Goal: Task Accomplishment & Management: Manage account settings

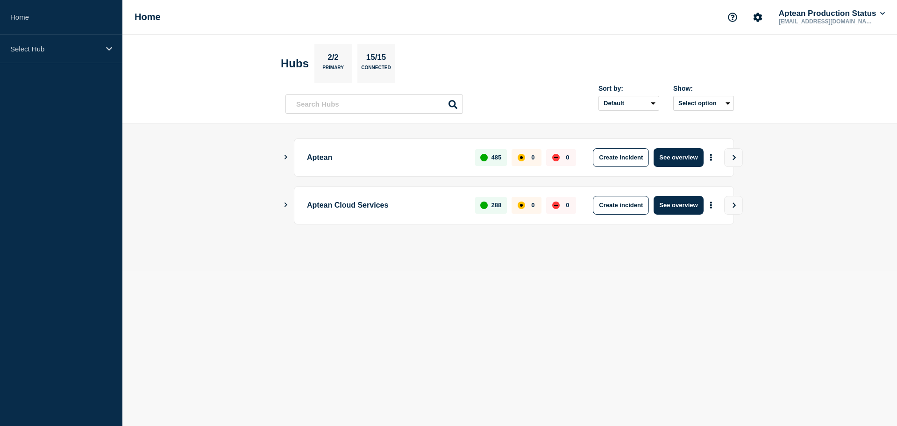
click at [186, 397] on body "Home Select Hub Home Aptean Production Status [EMAIL_ADDRESS][DOMAIN_NAME] Hubs…" at bounding box center [448, 213] width 897 height 426
click at [735, 199] on button "View" at bounding box center [733, 205] width 19 height 19
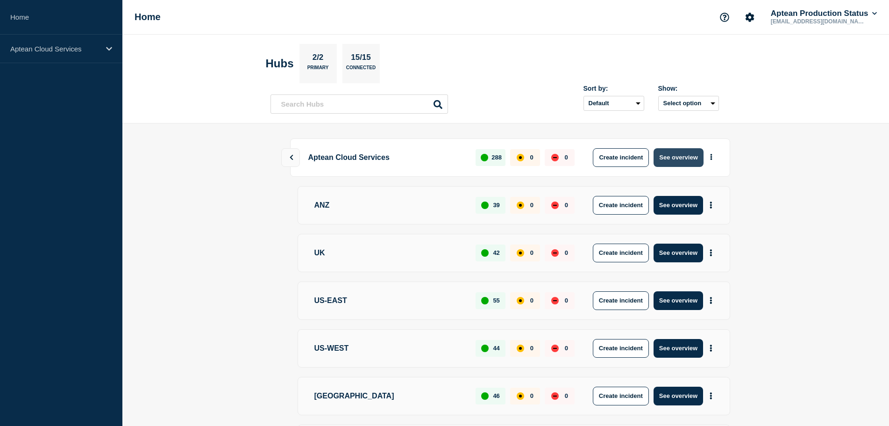
click at [699, 158] on button "See overview" at bounding box center [679, 157] width 50 height 19
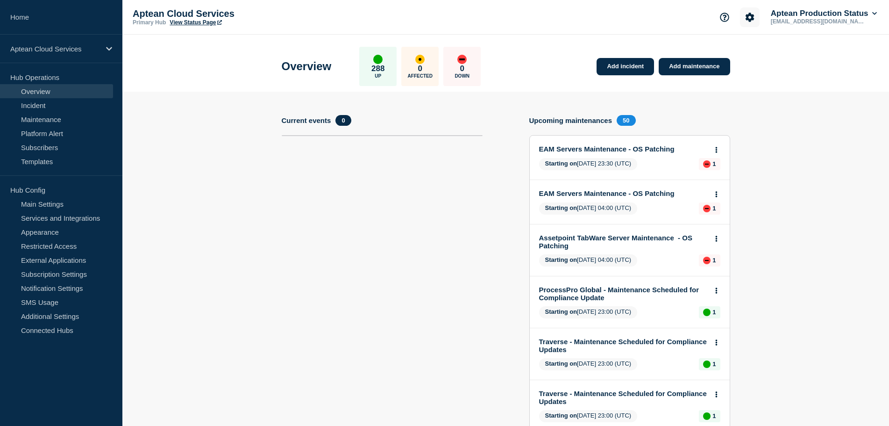
click at [745, 14] on icon "Account settings" at bounding box center [749, 17] width 9 height 9
click at [48, 152] on link "Subscribers" at bounding box center [56, 147] width 113 height 14
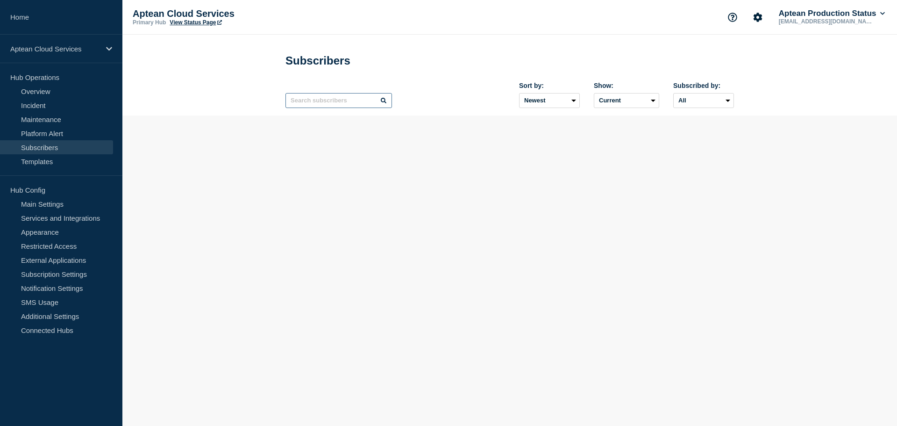
click at [338, 98] on input "text" at bounding box center [338, 100] width 107 height 15
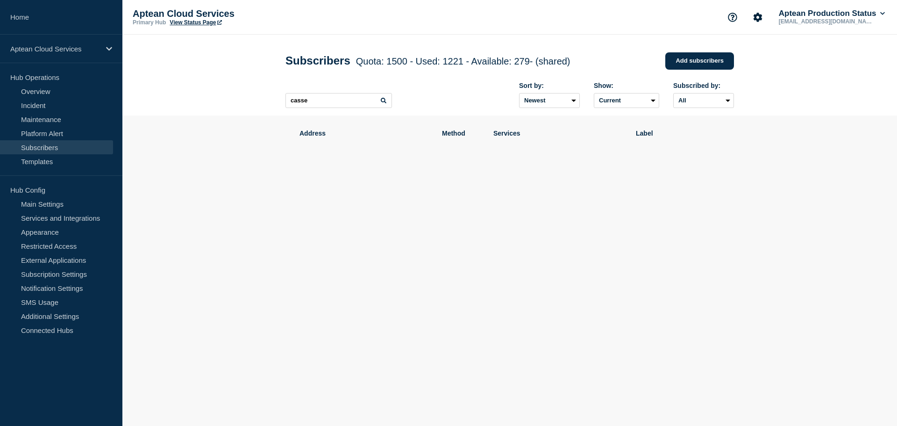
click at [328, 394] on body "Home Aptean Cloud Services Hub Operations Overview Incident Maintenance Platfor…" at bounding box center [448, 213] width 897 height 426
drag, startPoint x: 302, startPoint y: 101, endPoint x: 337, endPoint y: 101, distance: 35.5
click at [337, 101] on input "casse" at bounding box center [338, 100] width 107 height 15
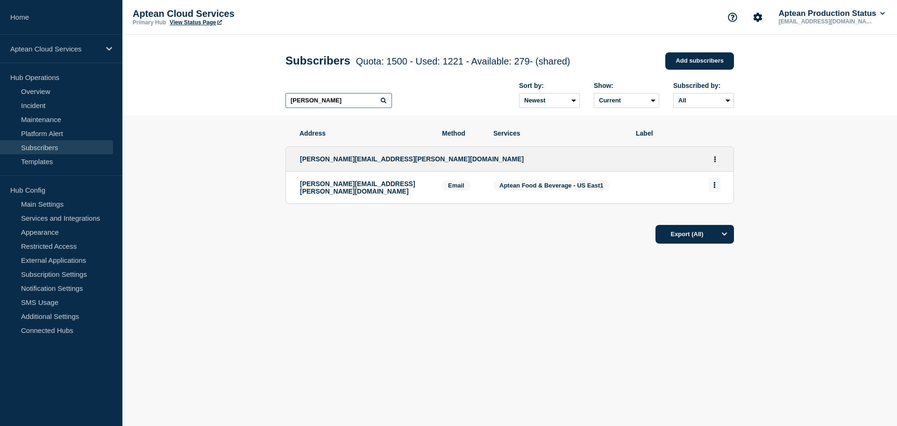
type input "[PERSON_NAME]"
click at [714, 188] on icon "Actions" at bounding box center [714, 185] width 2 height 6
click at [547, 227] on div "Export (All)" at bounding box center [509, 231] width 448 height 27
click at [713, 165] on button "Actions" at bounding box center [715, 159] width 12 height 14
click at [520, 242] on div "Export (All)" at bounding box center [509, 231] width 448 height 27
